Goal: Find specific page/section: Find specific page/section

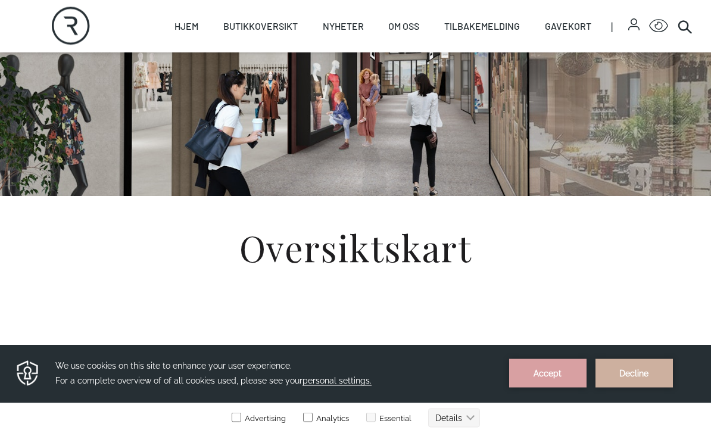
scroll to position [143, 0]
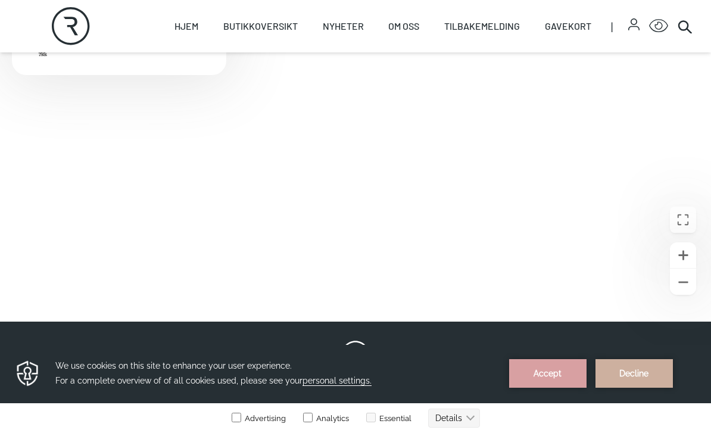
scroll to position [469, 0]
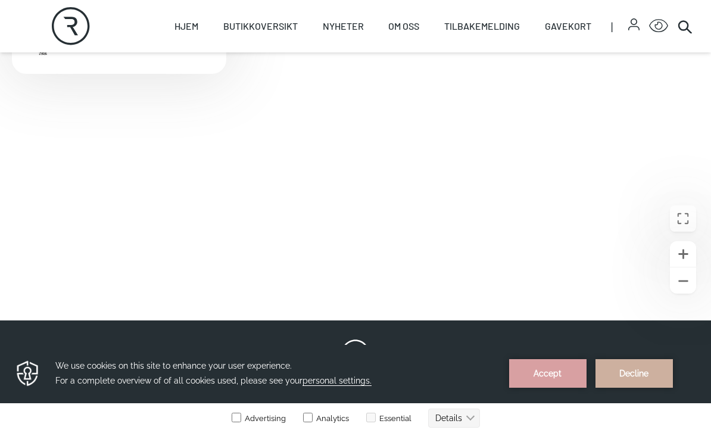
click at [0, 0] on link "Butikker" at bounding box center [0, 0] width 0 height 0
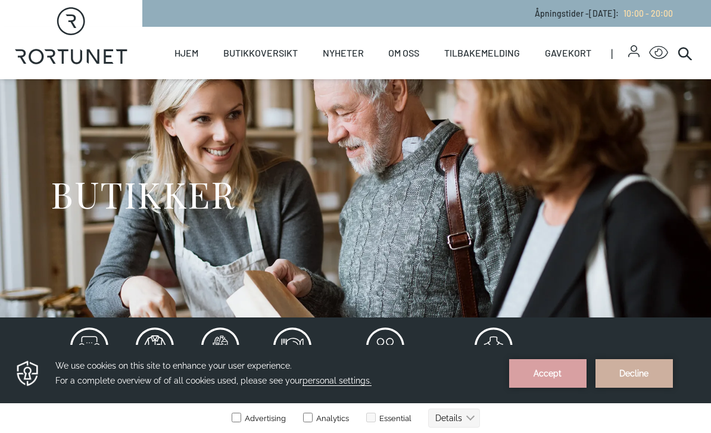
click at [268, 57] on link "Butikkoversikt" at bounding box center [260, 53] width 74 height 52
click at [0, 0] on link "Butikker" at bounding box center [0, 0] width 0 height 0
click at [686, 54] on icon at bounding box center [685, 53] width 14 height 14
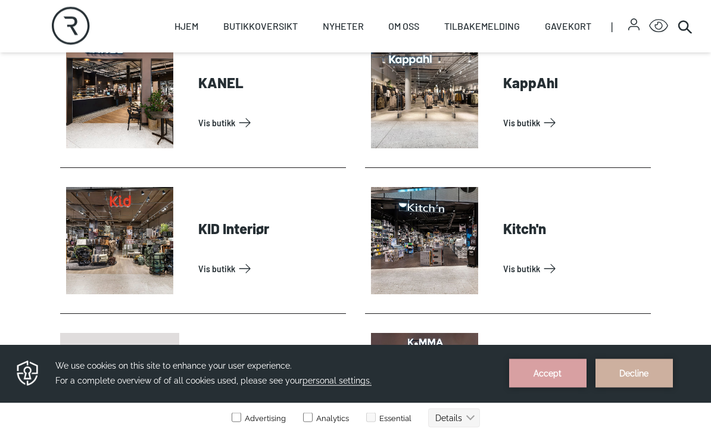
scroll to position [1508, 0]
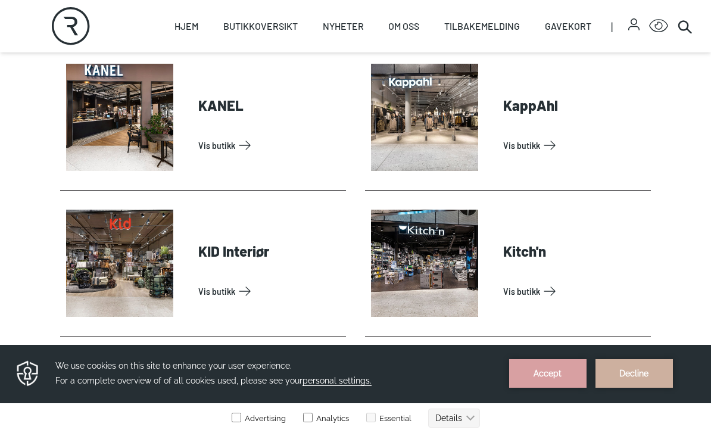
click at [231, 150] on link "Vis butikk" at bounding box center [269, 145] width 143 height 19
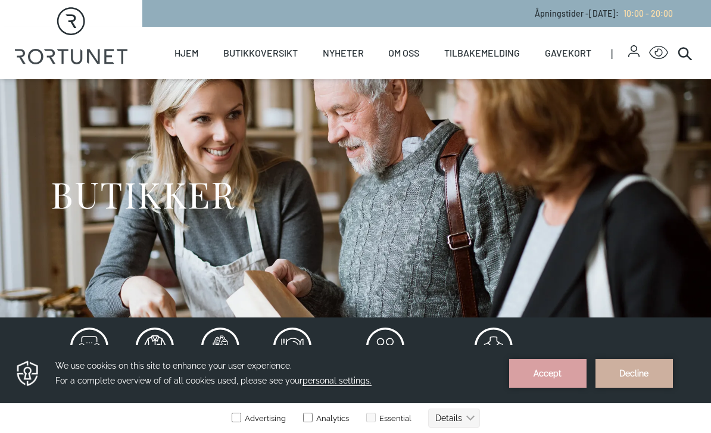
scroll to position [507, 0]
